Goal: Use online tool/utility: Use online tool/utility

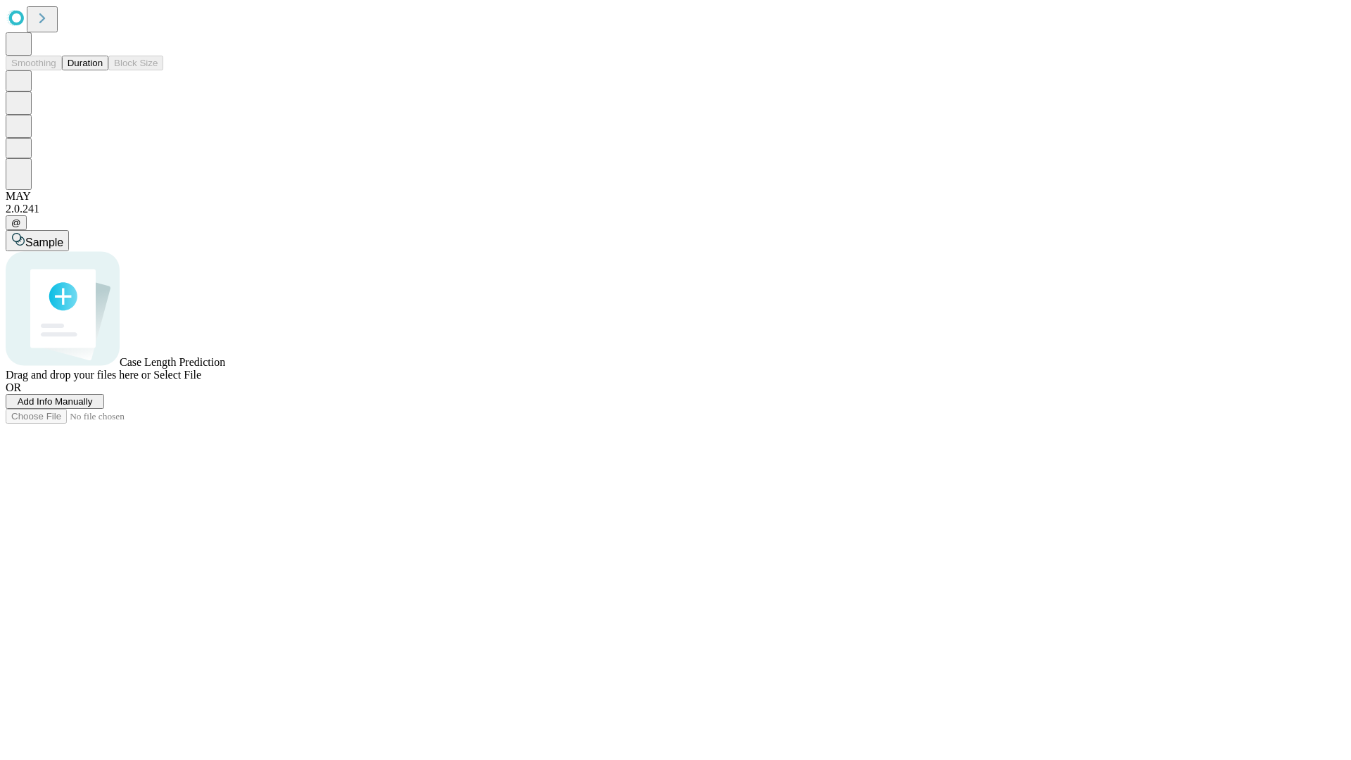
click at [103, 70] on button "Duration" at bounding box center [85, 63] width 46 height 15
click at [93, 407] on span "Add Info Manually" at bounding box center [55, 401] width 75 height 11
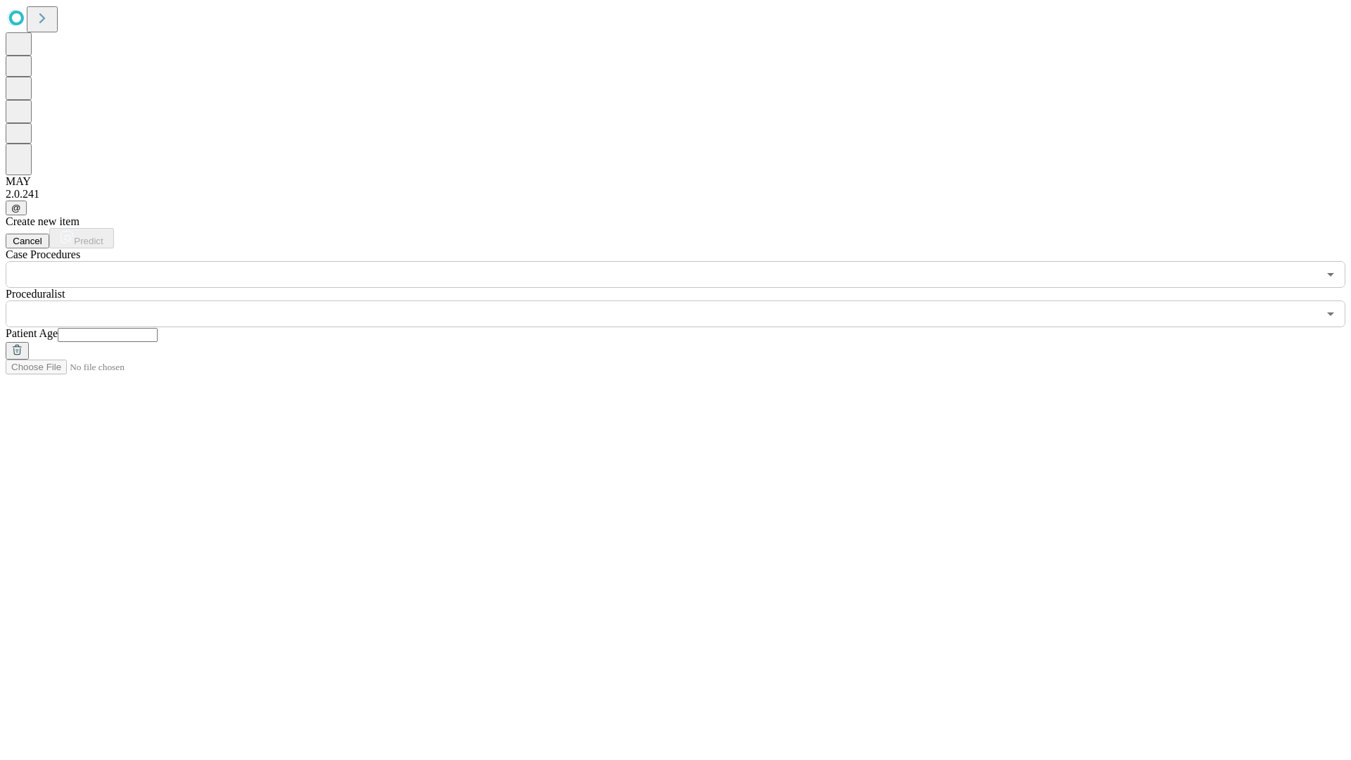
click at [158, 328] on input "text" at bounding box center [108, 335] width 100 height 14
type input "*"
click at [686, 301] on input "text" at bounding box center [662, 314] width 1313 height 27
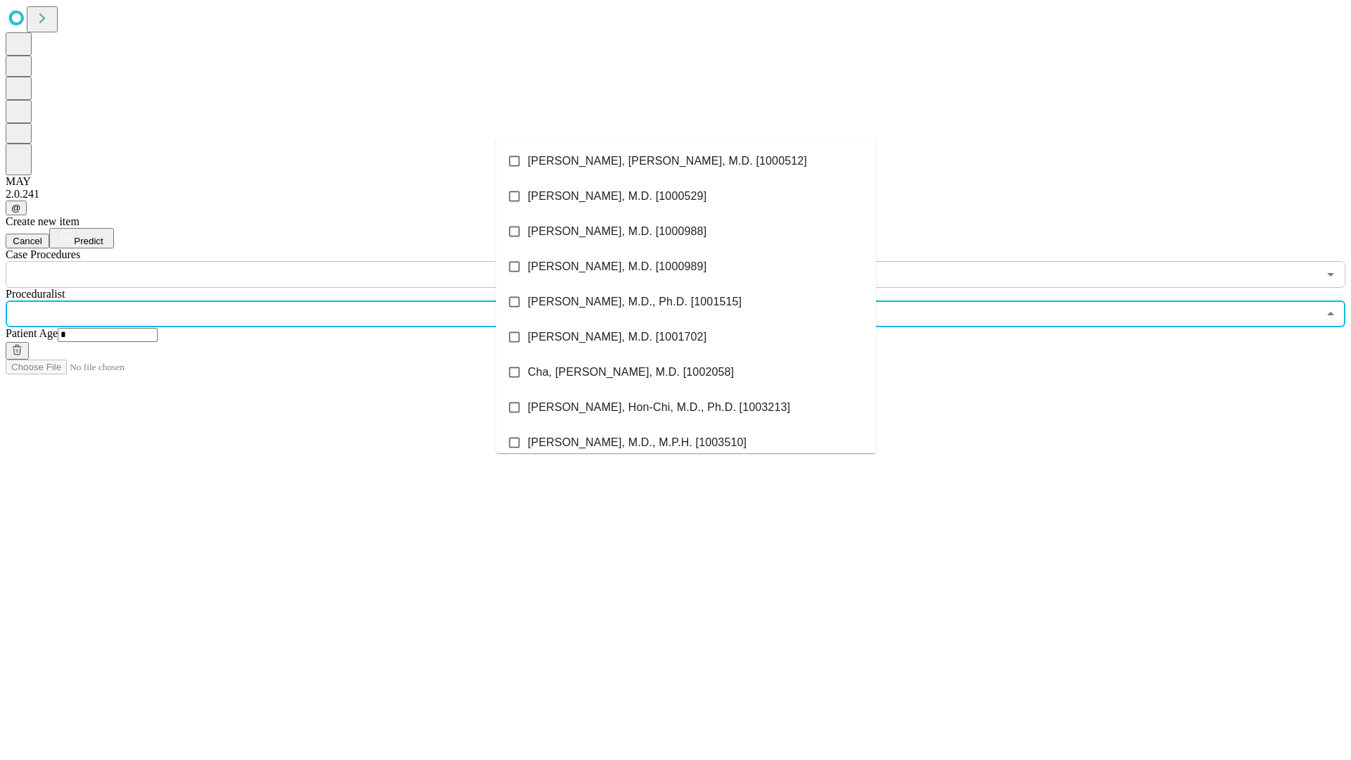
click at [686, 161] on li "[PERSON_NAME], [PERSON_NAME], M.D. [1000512]" at bounding box center [686, 161] width 380 height 35
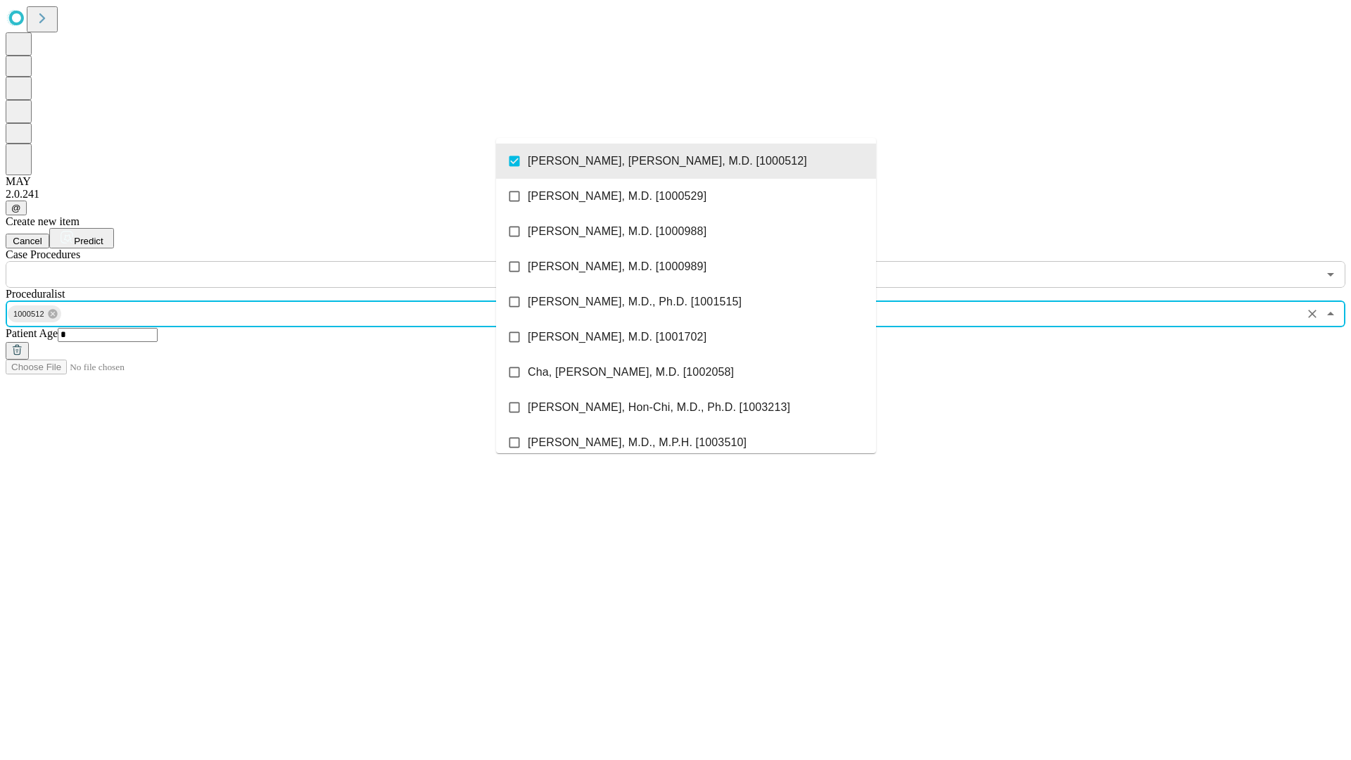
click at [296, 261] on input "text" at bounding box center [662, 274] width 1313 height 27
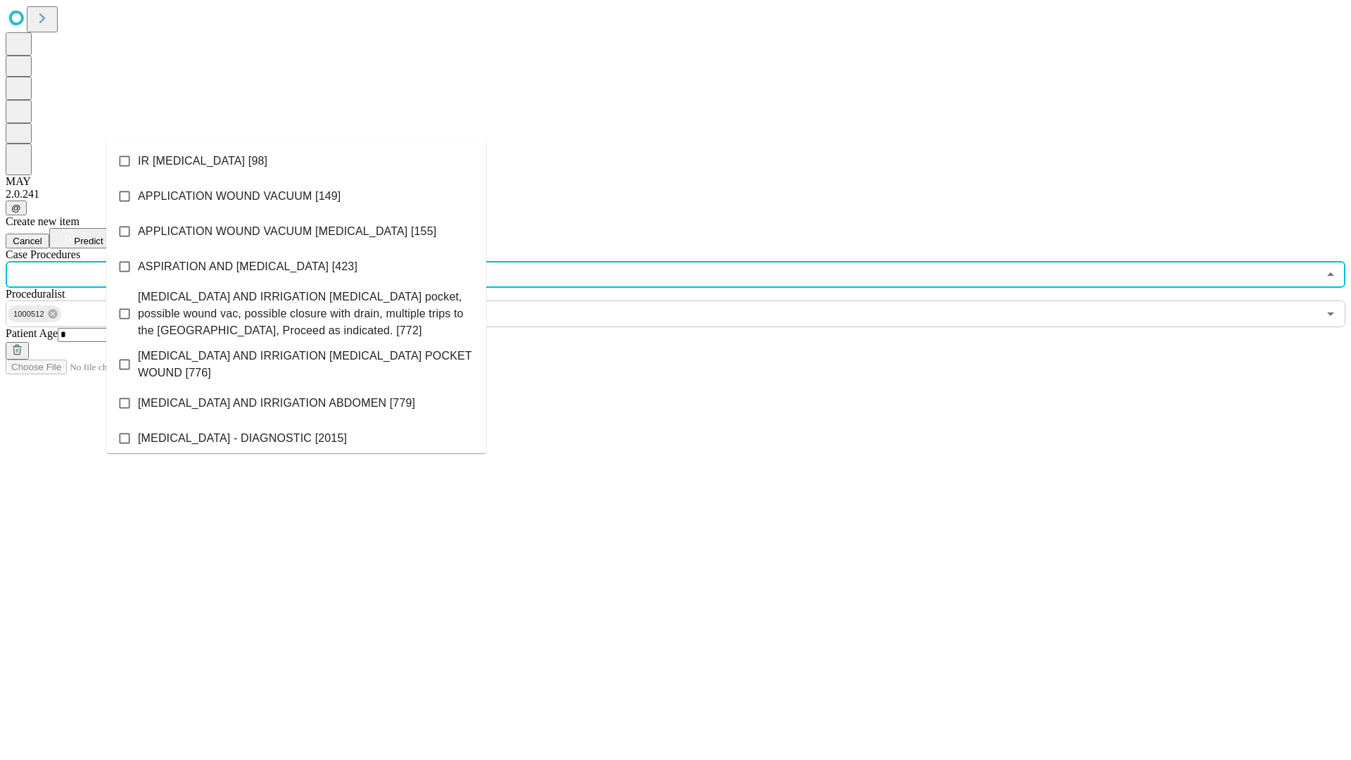
click at [296, 161] on li "IR [MEDICAL_DATA] [98]" at bounding box center [296, 161] width 380 height 35
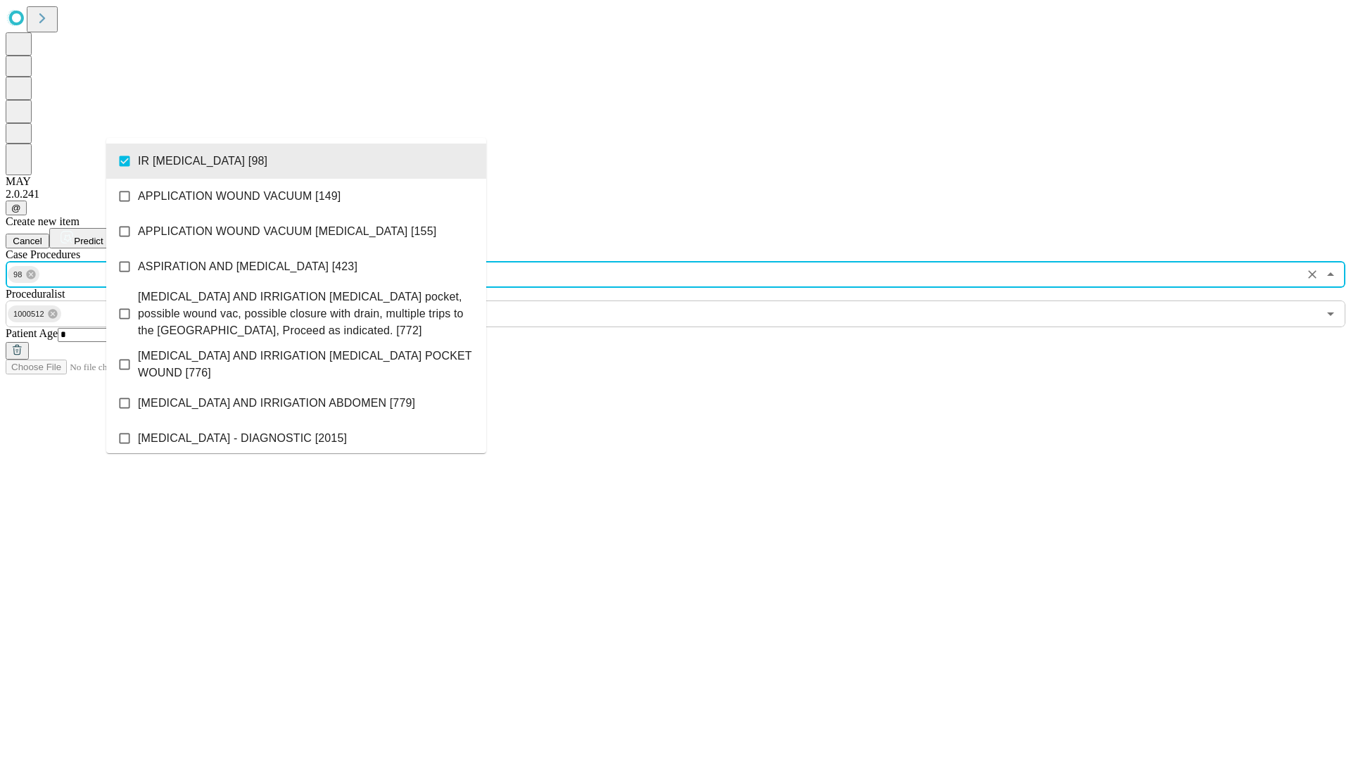
click at [103, 236] on span "Predict" at bounding box center [88, 241] width 29 height 11
